Goal: Task Accomplishment & Management: Use online tool/utility

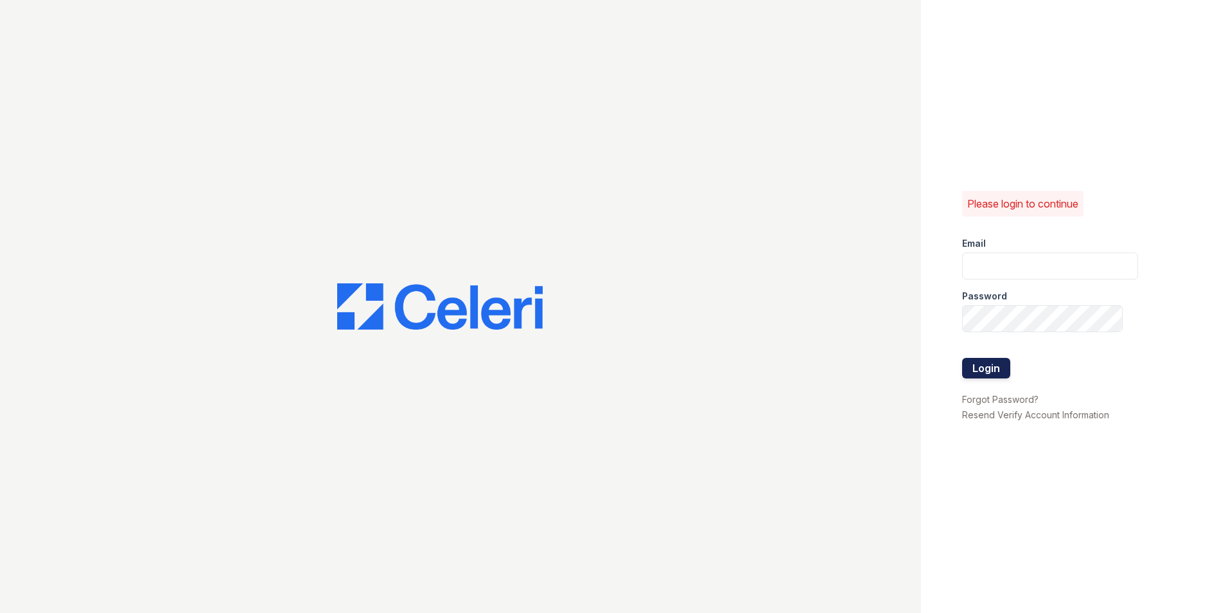
type input "derbypark2@cafmanagement.com"
click at [989, 370] on button "Login" at bounding box center [986, 368] width 48 height 21
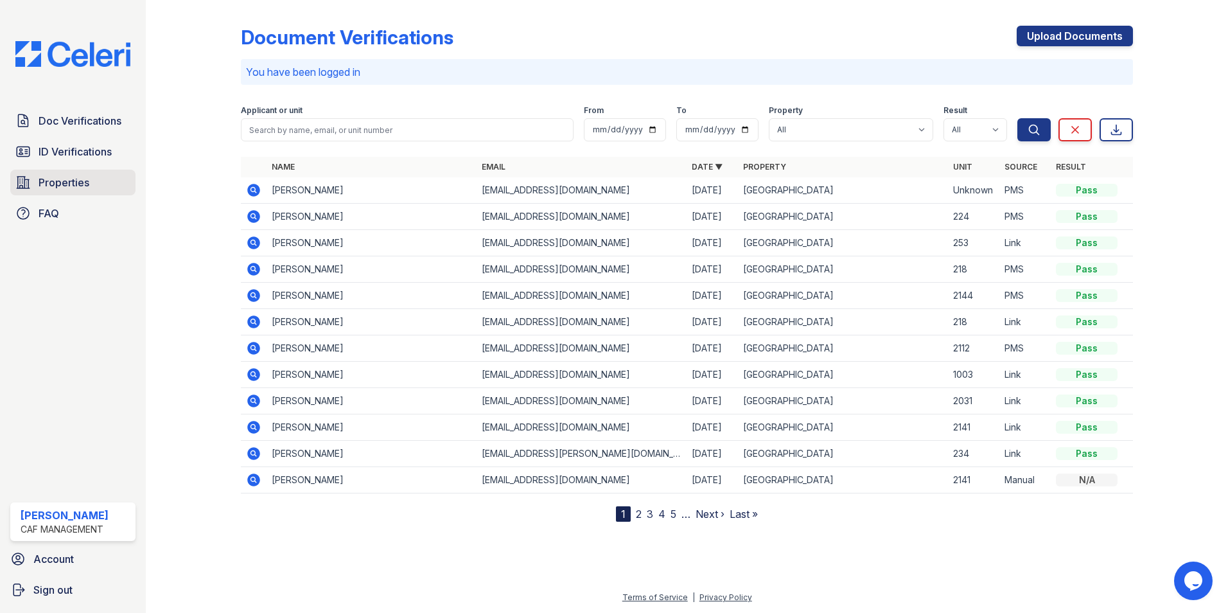
click at [55, 184] on span "Properties" at bounding box center [64, 182] width 51 height 15
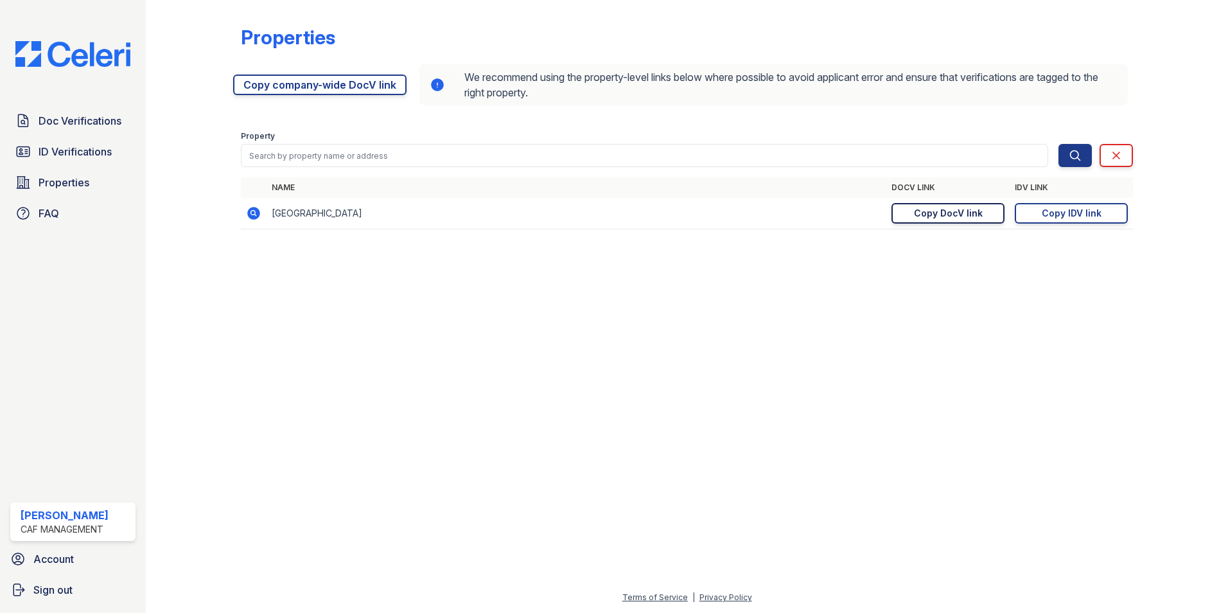
click at [952, 216] on div "Copy DocV link" at bounding box center [948, 213] width 69 height 13
click at [1085, 206] on link "Copy IDV link Copy link" at bounding box center [1071, 213] width 113 height 21
click at [1069, 215] on div "Copy IDV link" at bounding box center [1071, 213] width 60 height 13
